Goal: Task Accomplishment & Management: Use online tool/utility

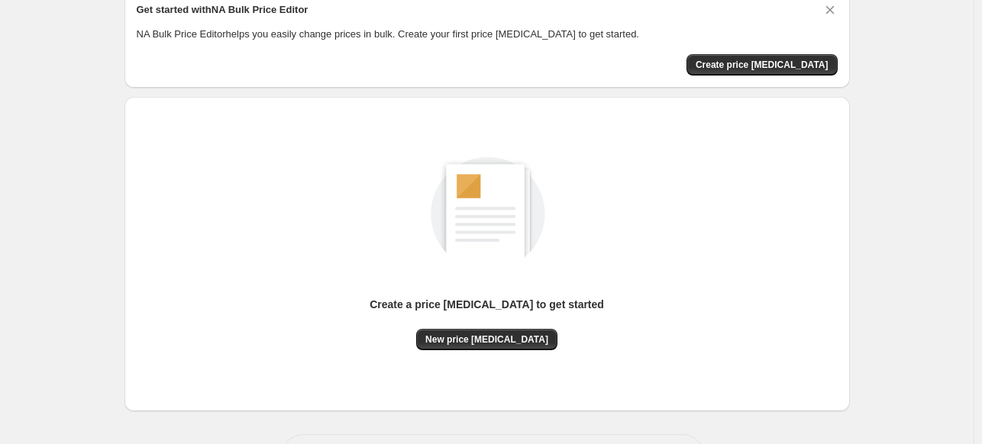
scroll to position [127, 0]
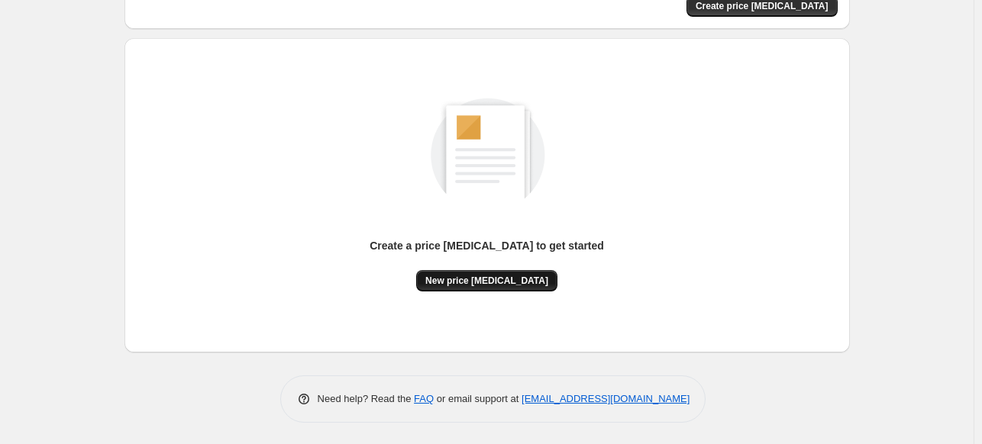
click at [489, 278] on span "New price [MEDICAL_DATA]" at bounding box center [486, 281] width 123 height 12
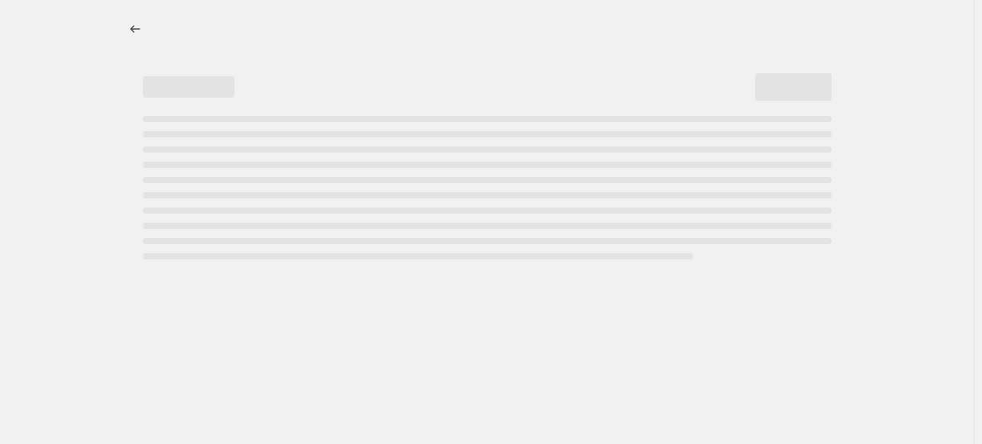
select select "percentage"
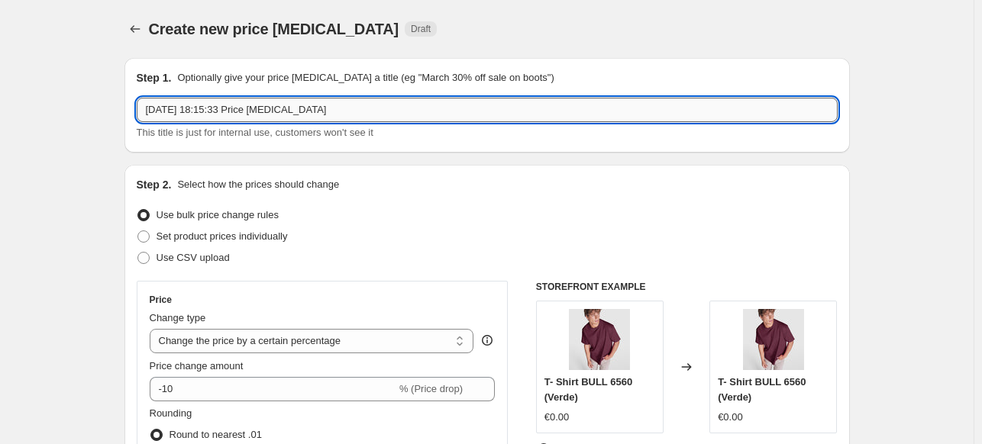
click at [274, 105] on input "[DATE] 18:15:33 Price [MEDICAL_DATA]" at bounding box center [487, 110] width 701 height 24
click at [202, 112] on input "[DATE] 18:15:33 Price [MEDICAL_DATA]" at bounding box center [487, 110] width 701 height 24
drag, startPoint x: 200, startPoint y: 112, endPoint x: 333, endPoint y: 131, distance: 134.1
click at [315, 128] on div "[DATE] 18:15:33 Price [MEDICAL_DATA] This title is just for internal use, custo…" at bounding box center [487, 119] width 701 height 43
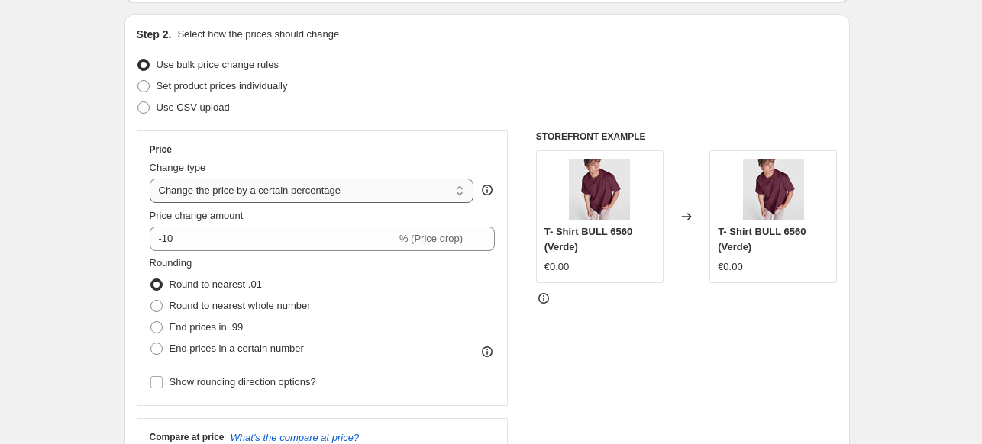
scroll to position [153, 0]
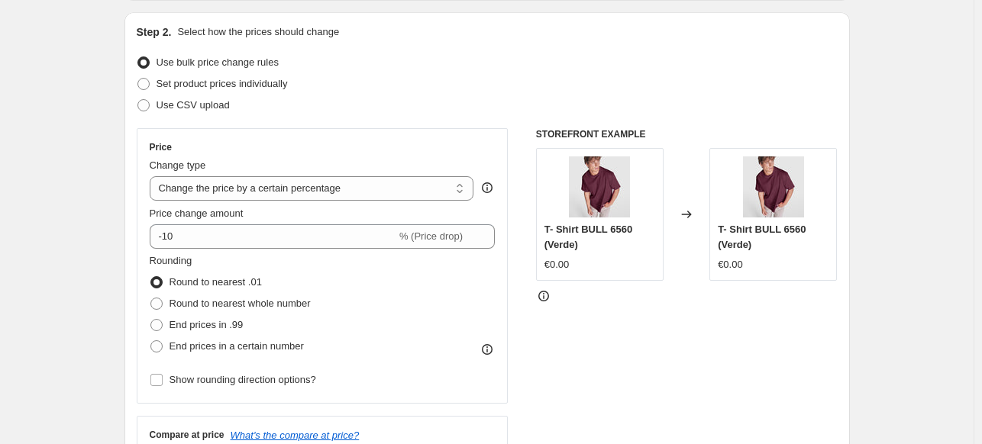
click at [297, 128] on div "Price Change type Change the price to a certain amount Change the price by a ce…" at bounding box center [323, 266] width 372 height 276
click at [312, 193] on select "Change the price to a certain amount Change the price by a certain amount Chang…" at bounding box center [312, 188] width 325 height 24
click at [153, 176] on select "Change the price to a certain amount Change the price by a certain amount Chang…" at bounding box center [312, 188] width 325 height 24
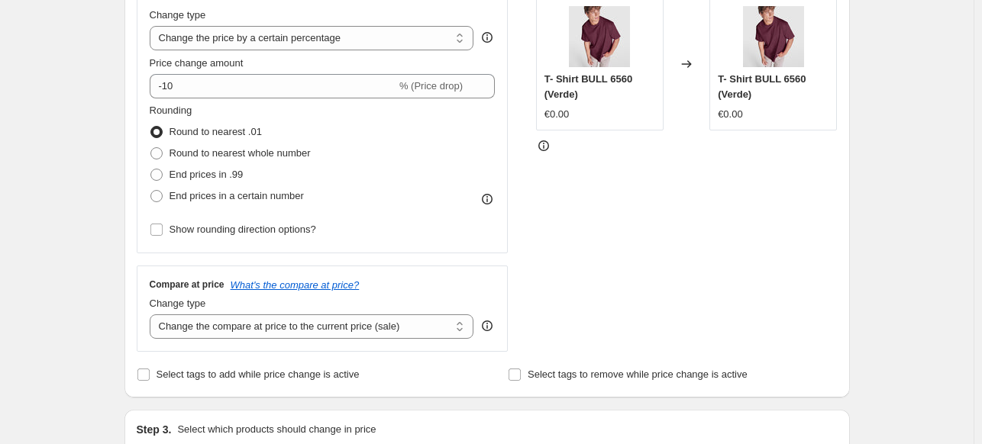
scroll to position [305, 0]
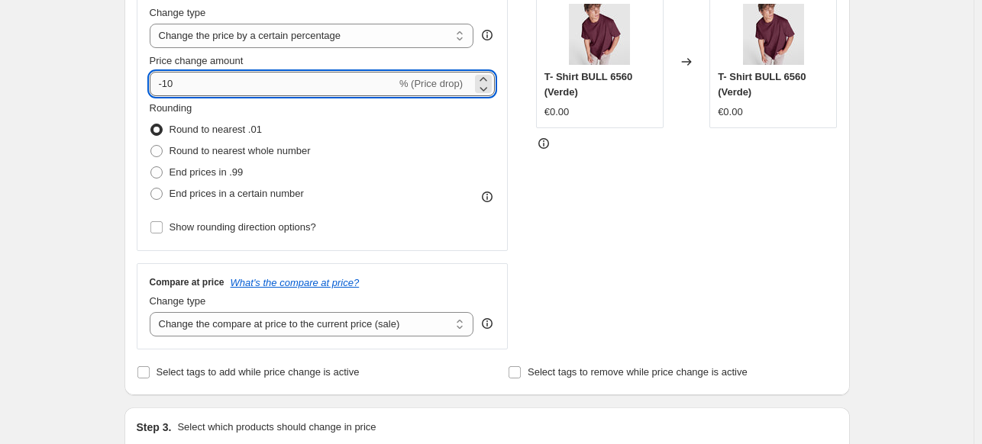
click at [231, 85] on input "-10" at bounding box center [273, 84] width 247 height 24
type input "3"
type input "300"
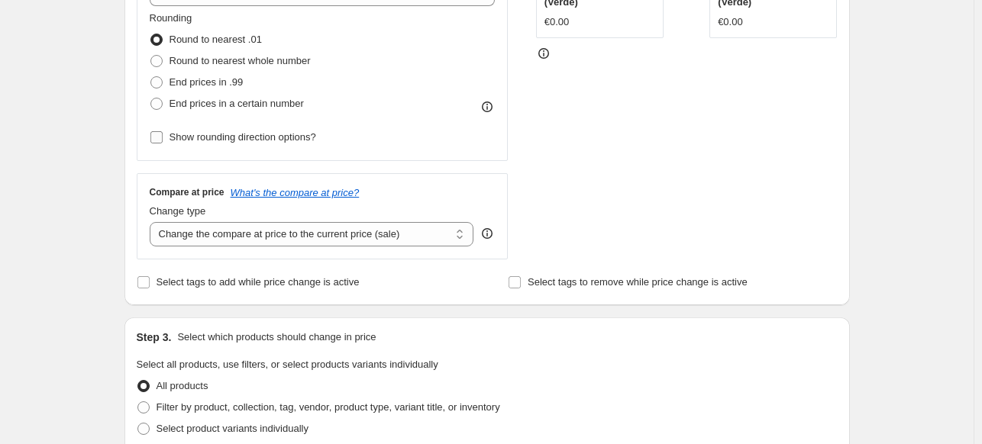
scroll to position [470, 0]
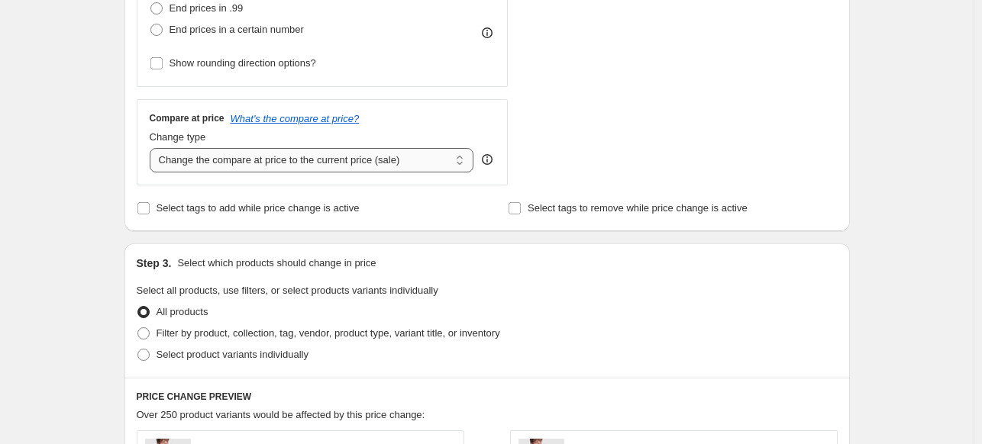
click at [226, 164] on select "Change the compare at price to the current price (sale) Change the compare at p…" at bounding box center [312, 160] width 325 height 24
click at [153, 148] on select "Change the compare at price to the current price (sale) Change the compare at p…" at bounding box center [312, 160] width 325 height 24
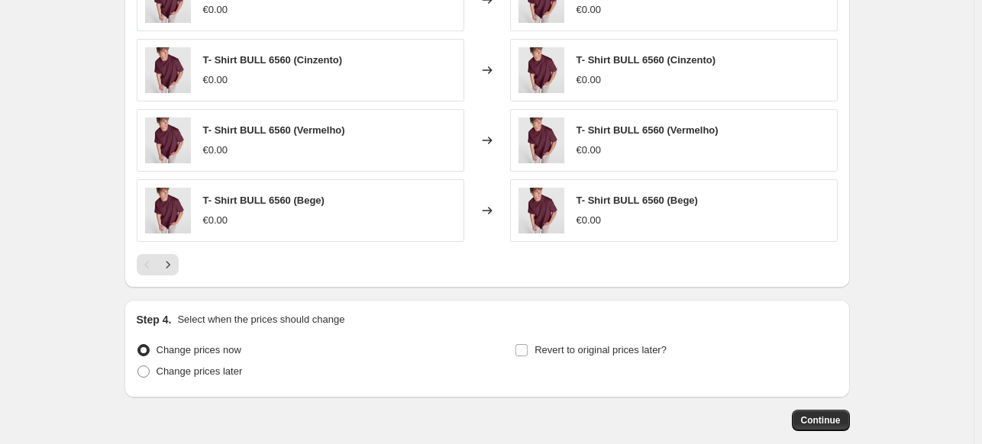
scroll to position [1080, 0]
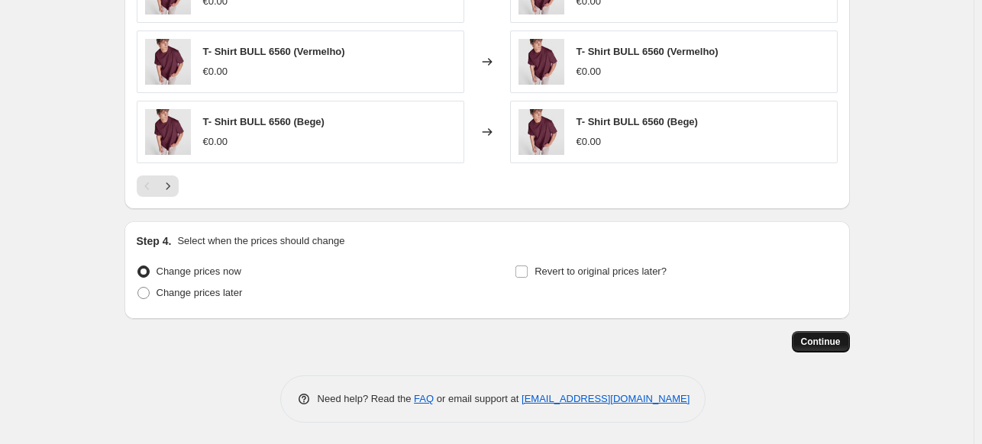
click at [831, 350] on button "Continue" at bounding box center [821, 341] width 58 height 21
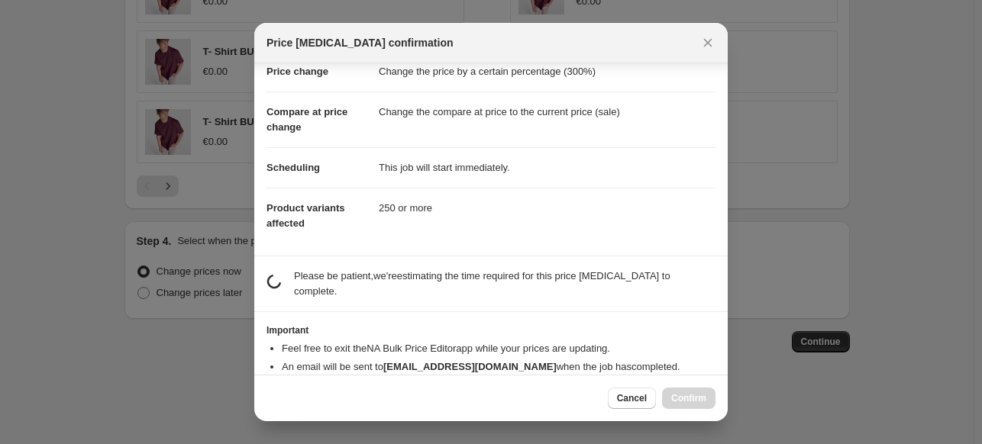
scroll to position [60, 0]
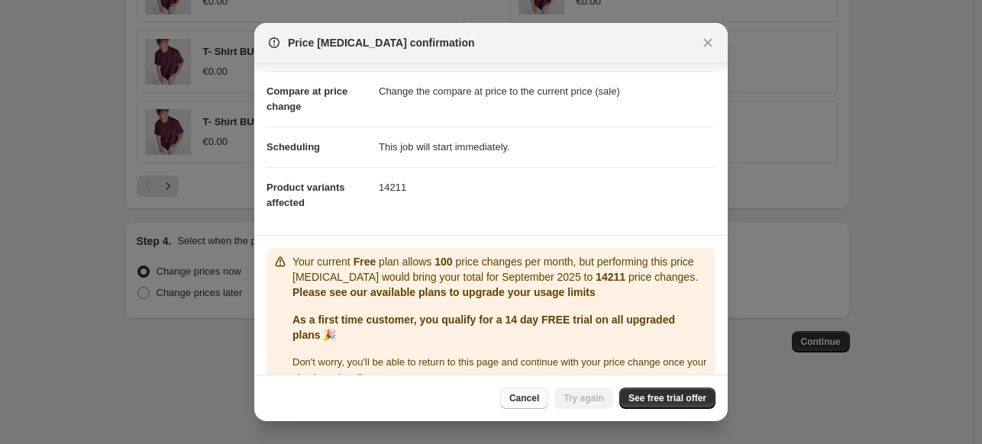
click at [539, 401] on span "Cancel" at bounding box center [524, 398] width 30 height 12
